Goal: Check status

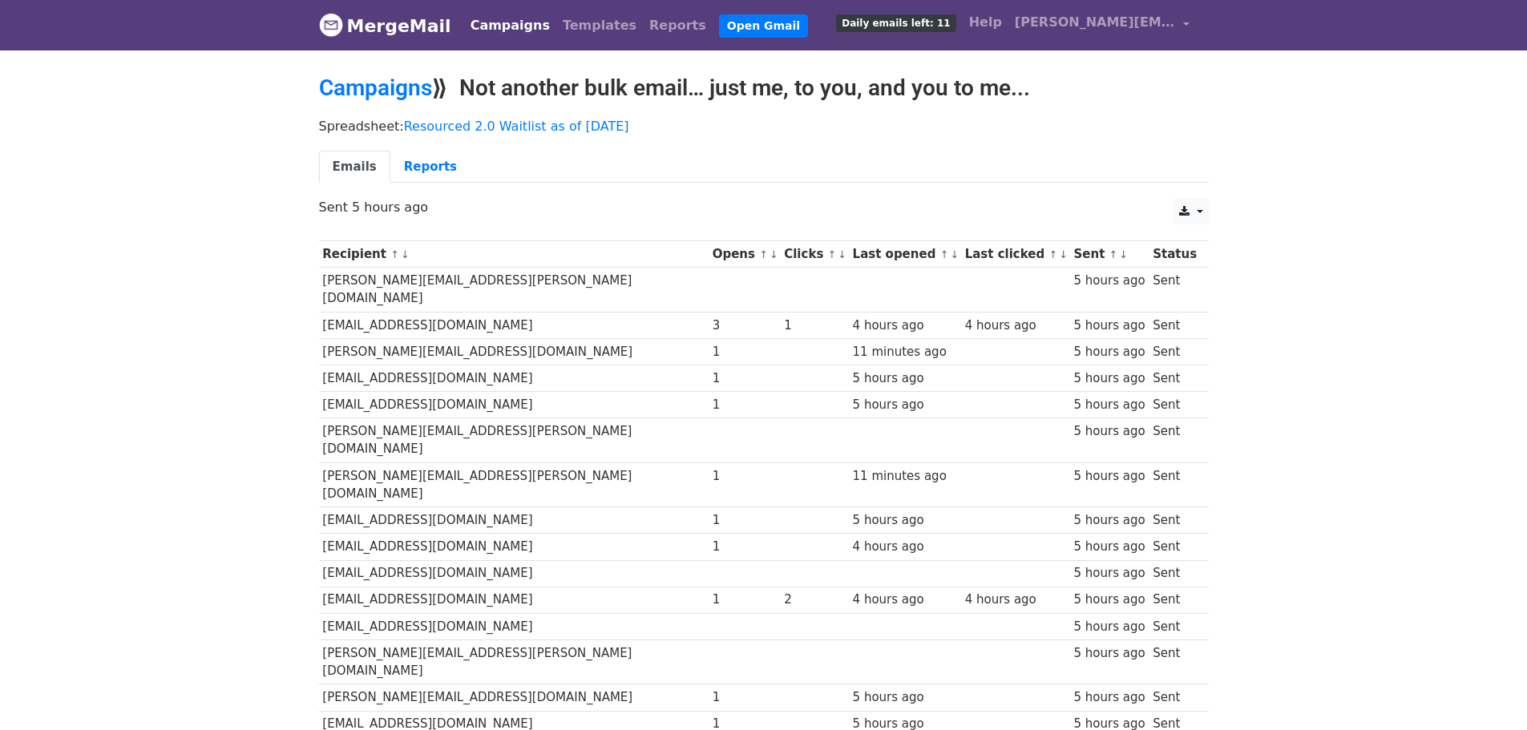
click at [780, 249] on th "Clicks ↑ ↓" at bounding box center [814, 254] width 68 height 26
click at [780, 255] on th "Clicks ↑ ↓" at bounding box center [814, 254] width 68 height 26
click at [849, 251] on th "Last opened ↑ ↓" at bounding box center [905, 254] width 112 height 26
click at [709, 254] on th "Opens ↑ ↓" at bounding box center [745, 254] width 72 height 26
click at [374, 256] on th "Recipient ↑ ↓" at bounding box center [514, 254] width 390 height 26
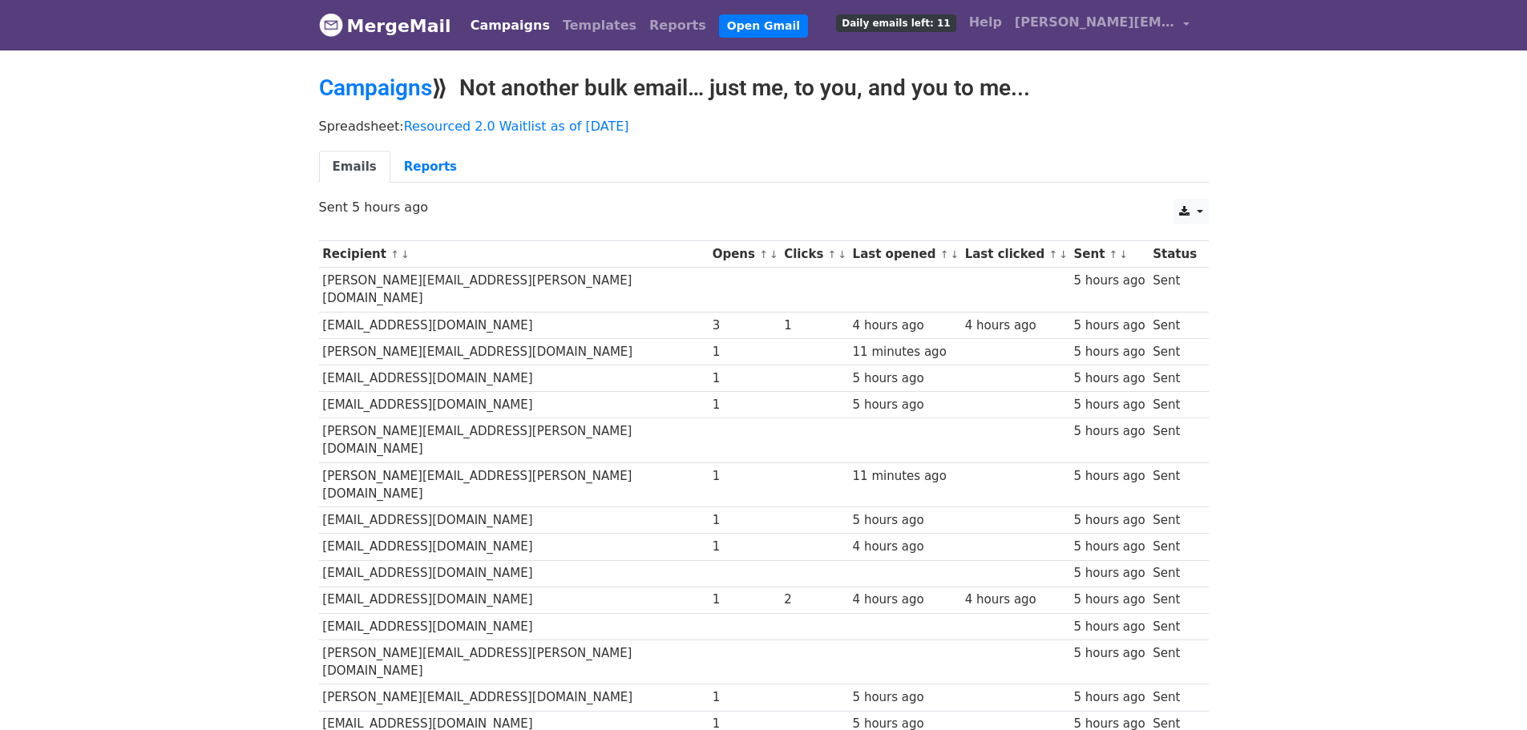
click at [360, 254] on th "Recipient ↑ ↓" at bounding box center [514, 254] width 390 height 26
click at [759, 255] on link "↑" at bounding box center [763, 255] width 9 height 12
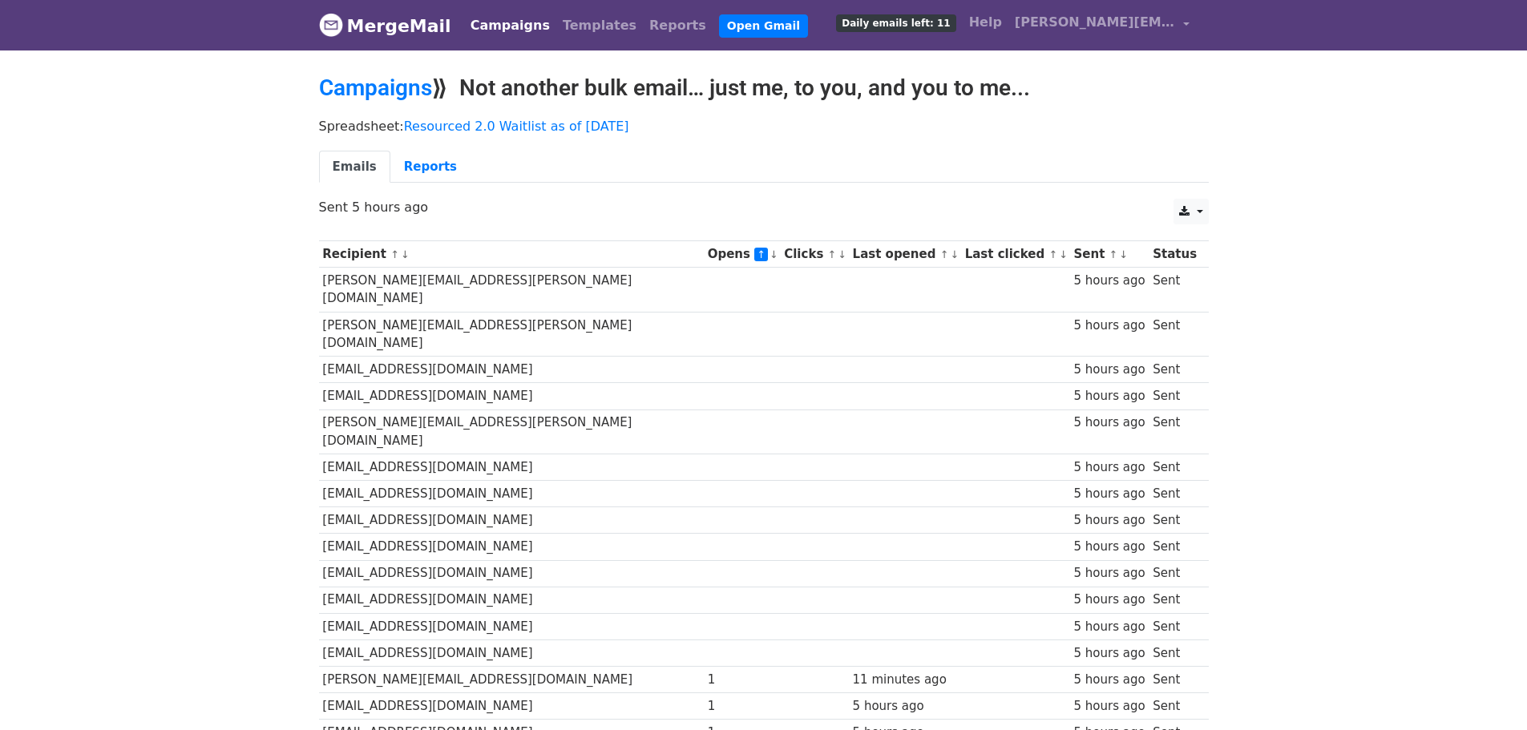
click at [754, 255] on link "↑" at bounding box center [761, 255] width 14 height 14
click at [770, 257] on link "↓" at bounding box center [774, 255] width 9 height 12
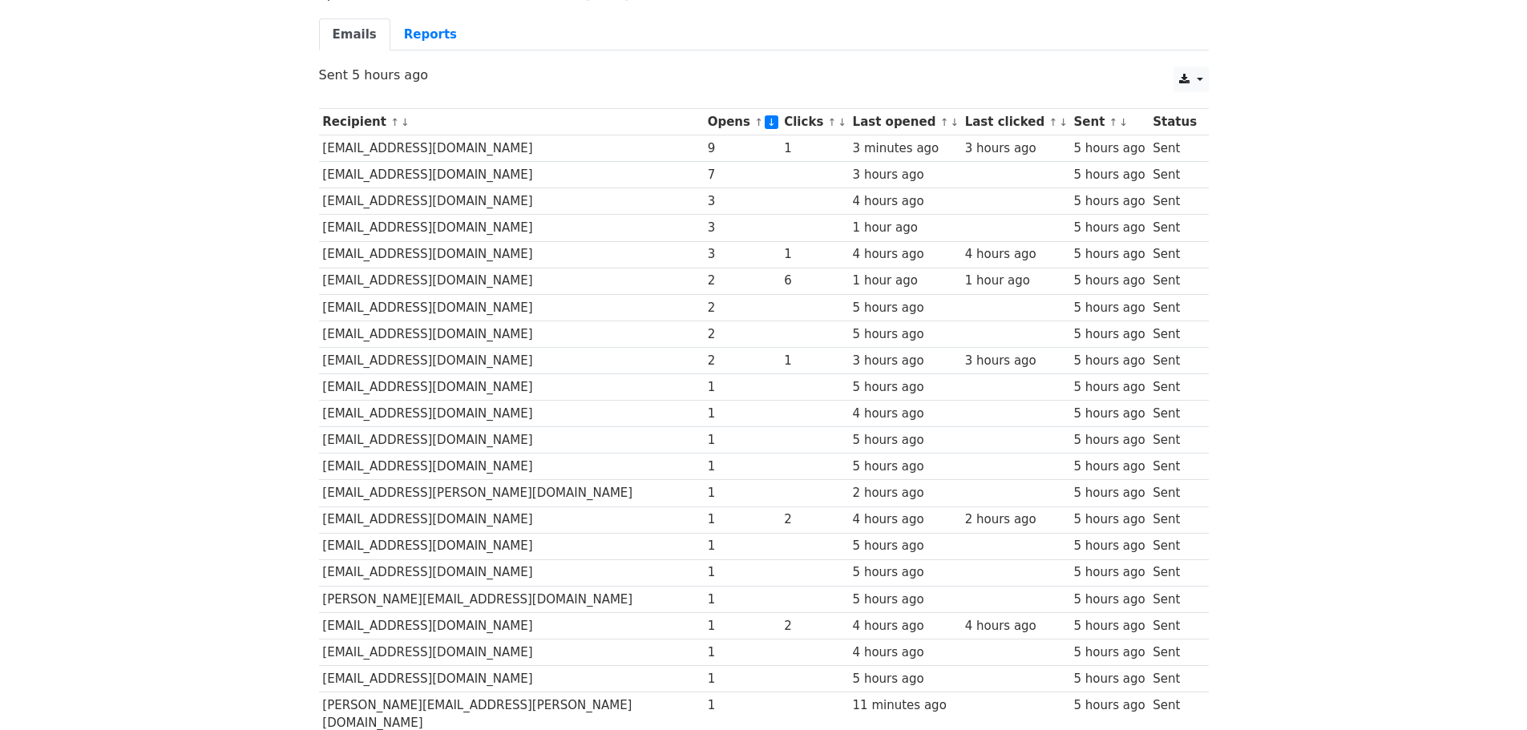
scroll to position [126, 0]
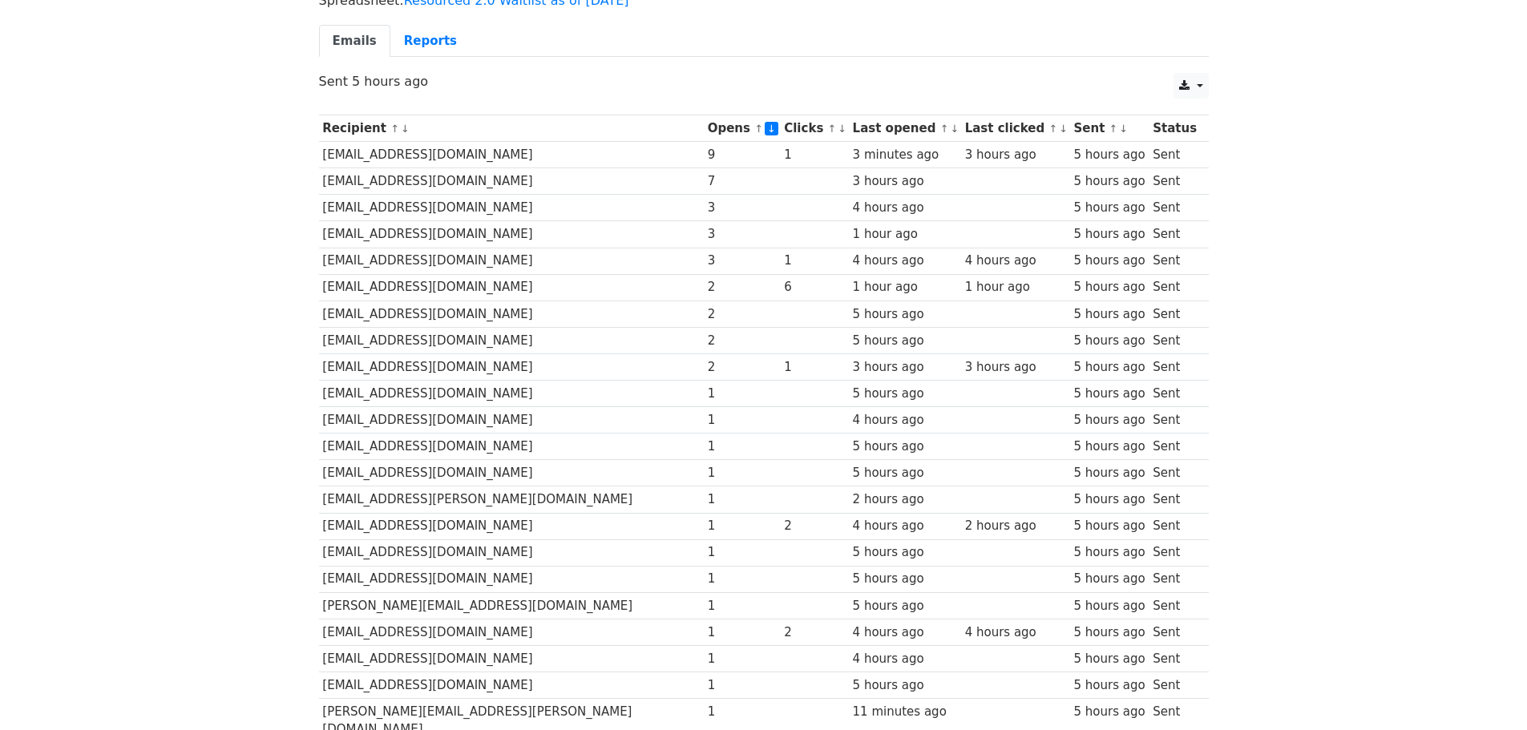
click at [838, 131] on link "↓" at bounding box center [842, 129] width 9 height 12
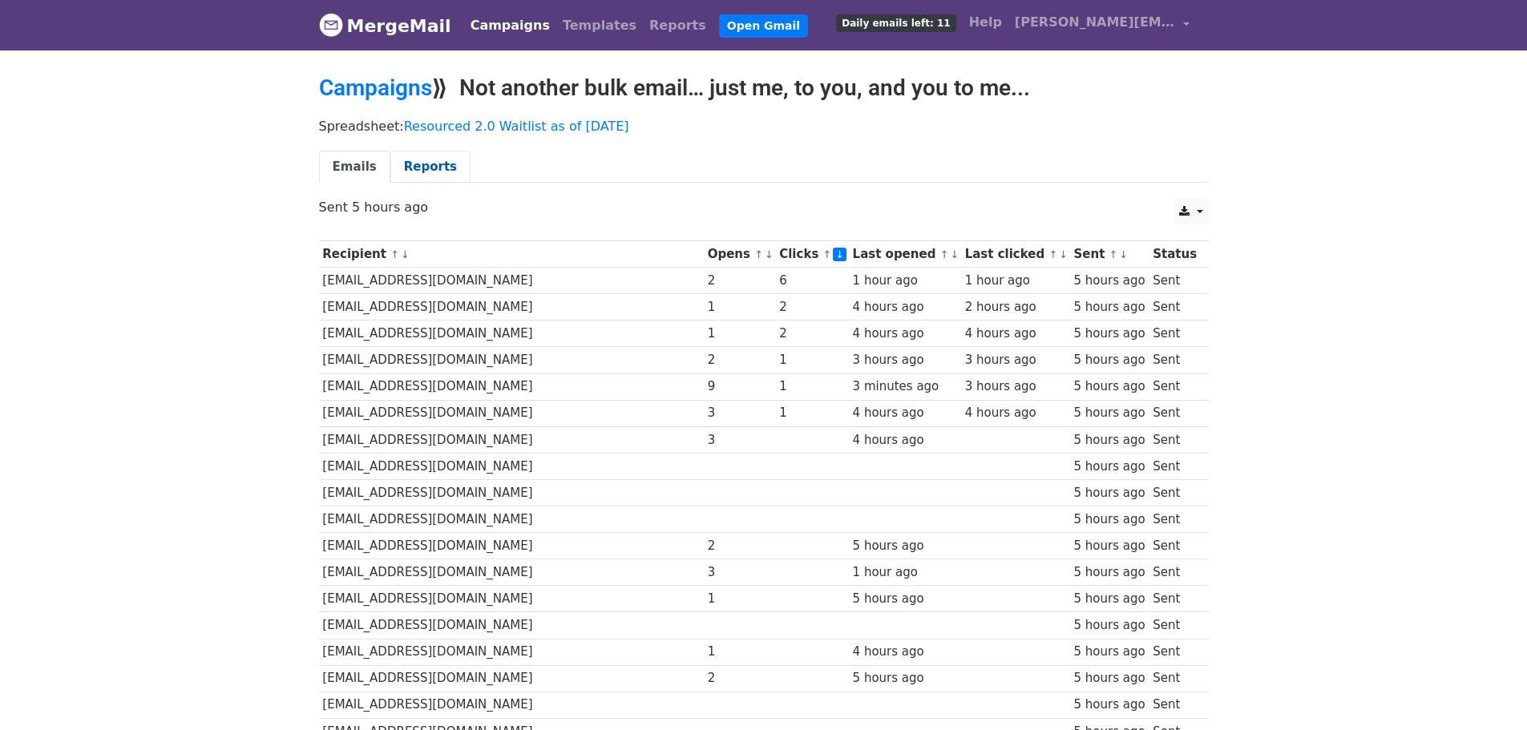
click at [429, 168] on link "Reports" at bounding box center [430, 167] width 80 height 33
